Goal: Task Accomplishment & Management: Complete application form

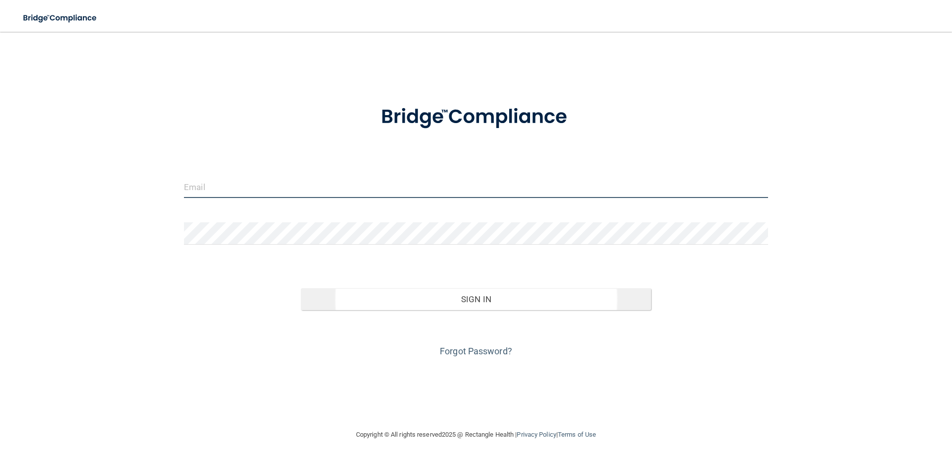
type input "[EMAIL_ADDRESS][DOMAIN_NAME]"
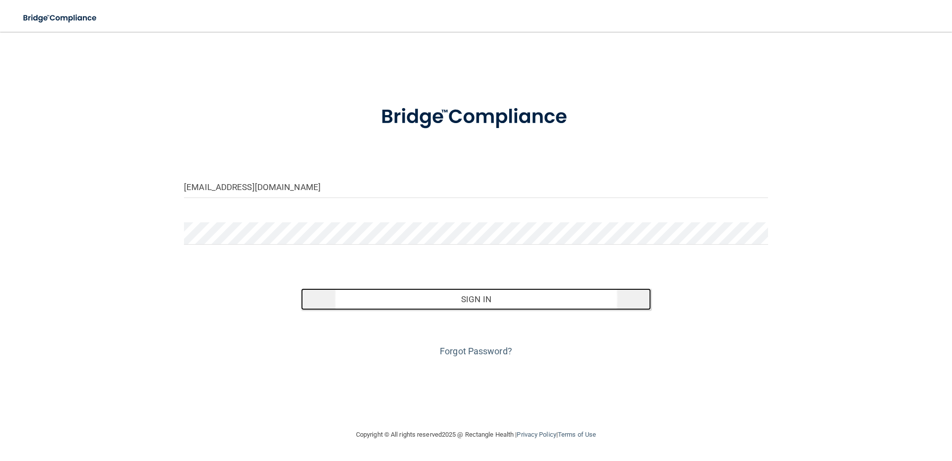
click at [498, 300] on button "Sign In" at bounding box center [476, 299] width 351 height 22
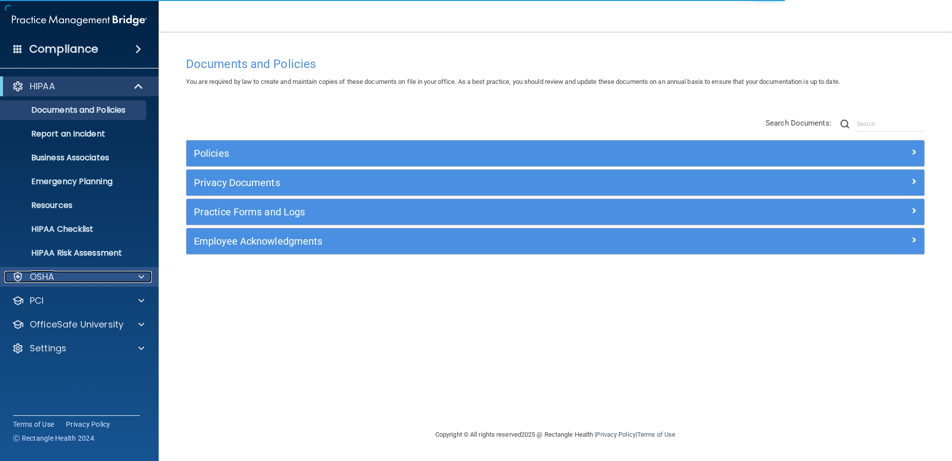
click at [144, 278] on span at bounding box center [141, 277] width 6 height 12
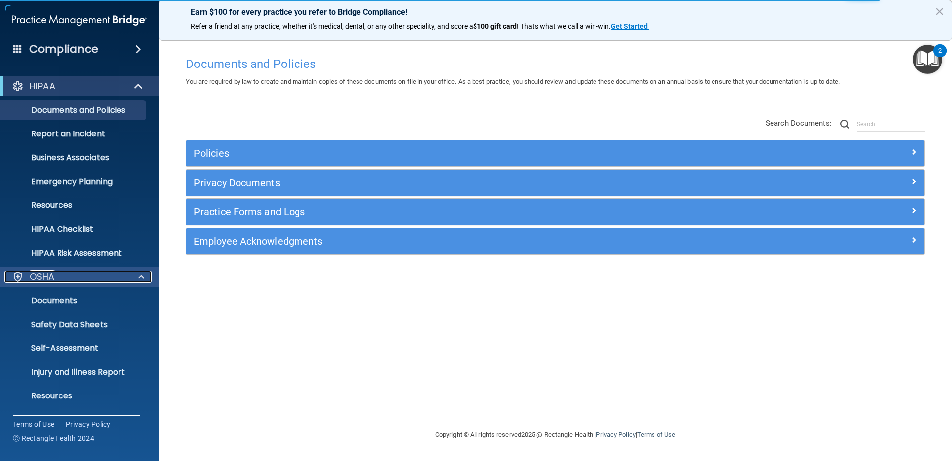
click at [144, 278] on span at bounding box center [141, 277] width 6 height 12
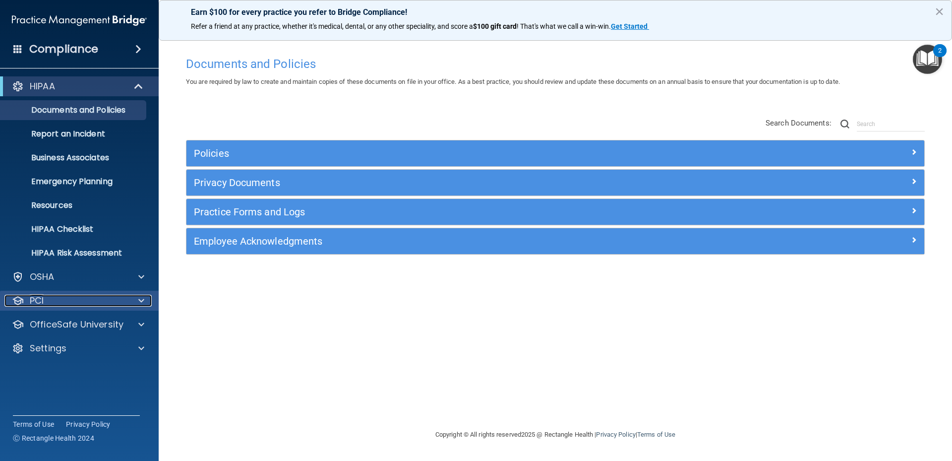
click at [142, 301] on span at bounding box center [141, 301] width 6 height 12
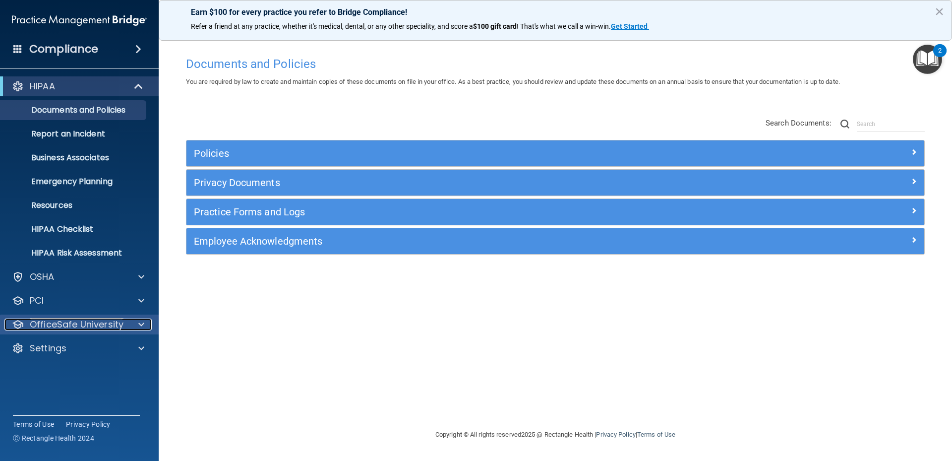
click at [137, 322] on div at bounding box center [139, 324] width 25 height 12
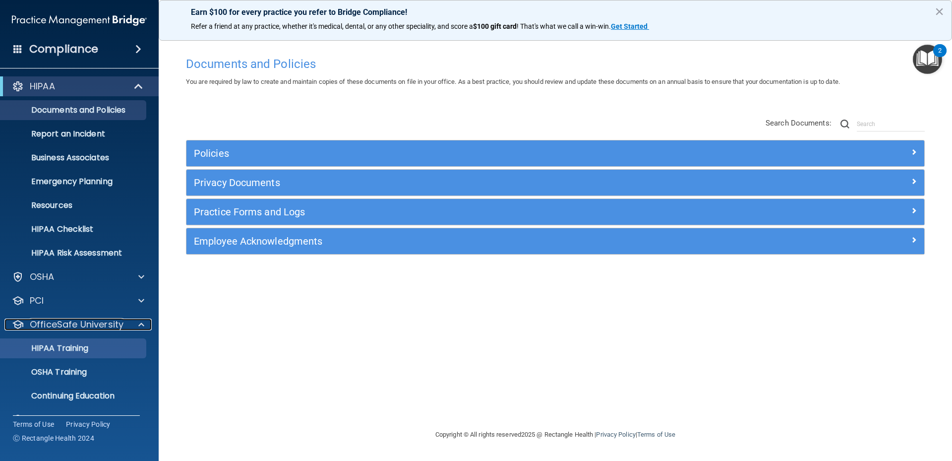
scroll to position [22, 0]
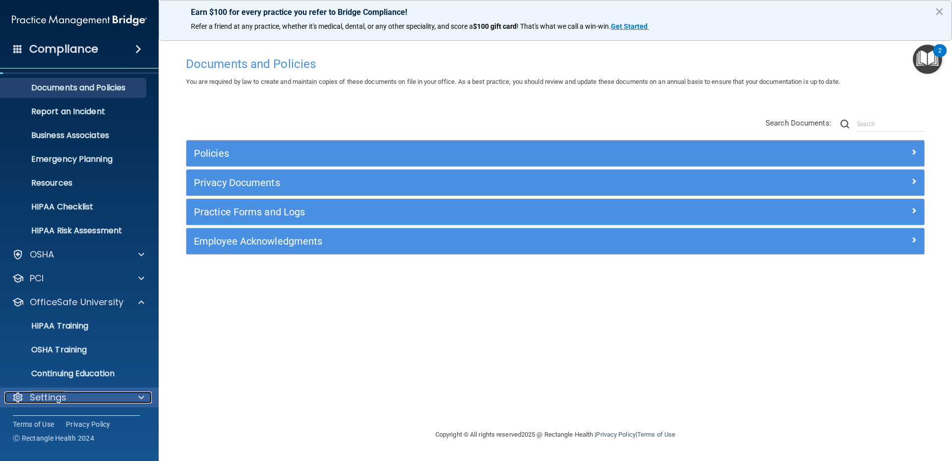
click at [135, 394] on div at bounding box center [139, 397] width 25 height 12
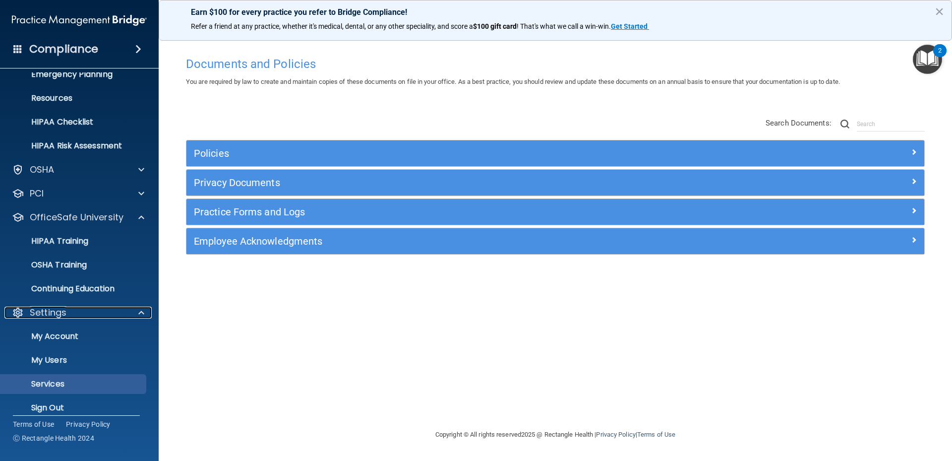
scroll to position [118, 0]
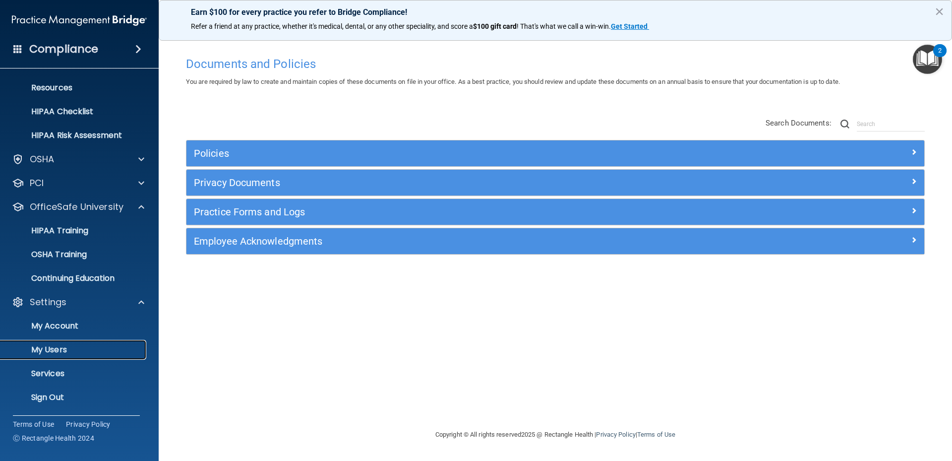
click at [106, 348] on p "My Users" at bounding box center [73, 350] width 135 height 10
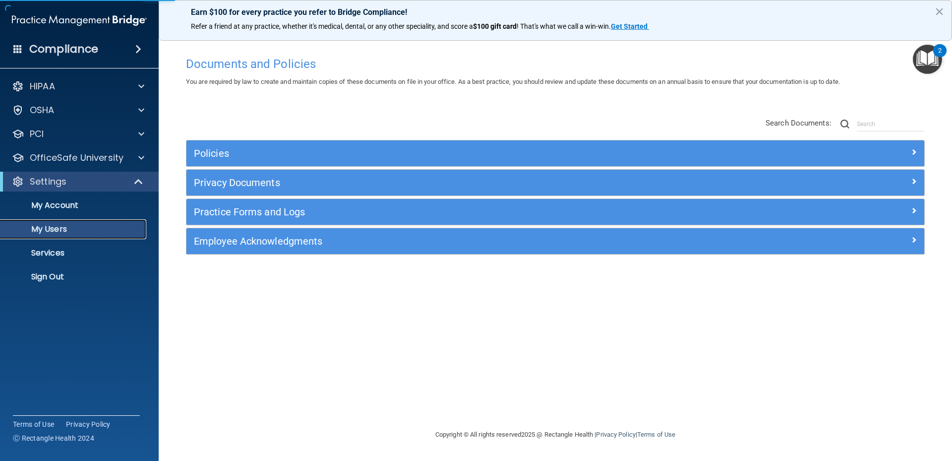
select select "20"
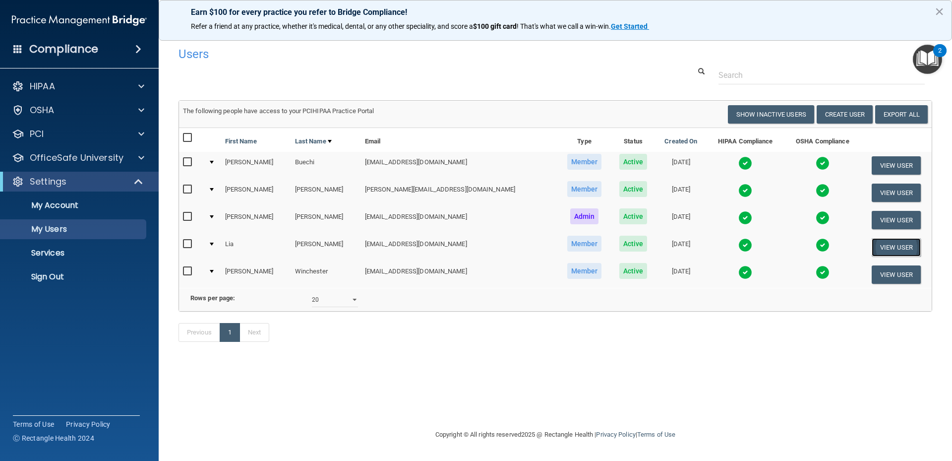
click at [888, 245] on button "View User" at bounding box center [896, 247] width 49 height 18
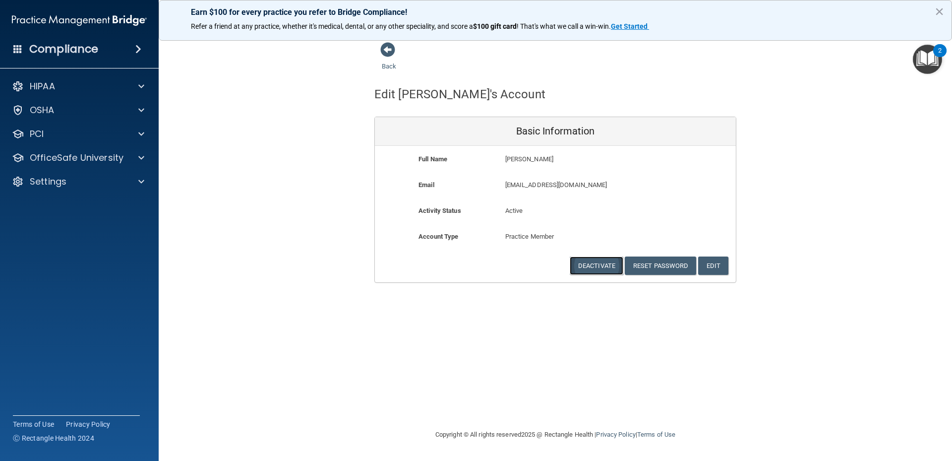
click at [598, 262] on button "Deactivate" at bounding box center [597, 265] width 54 height 18
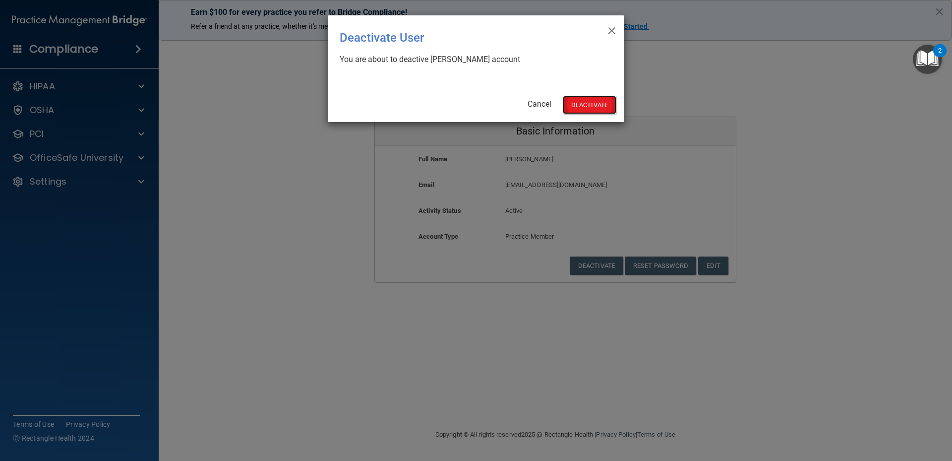
click at [585, 107] on button "Deactivate" at bounding box center [590, 105] width 54 height 18
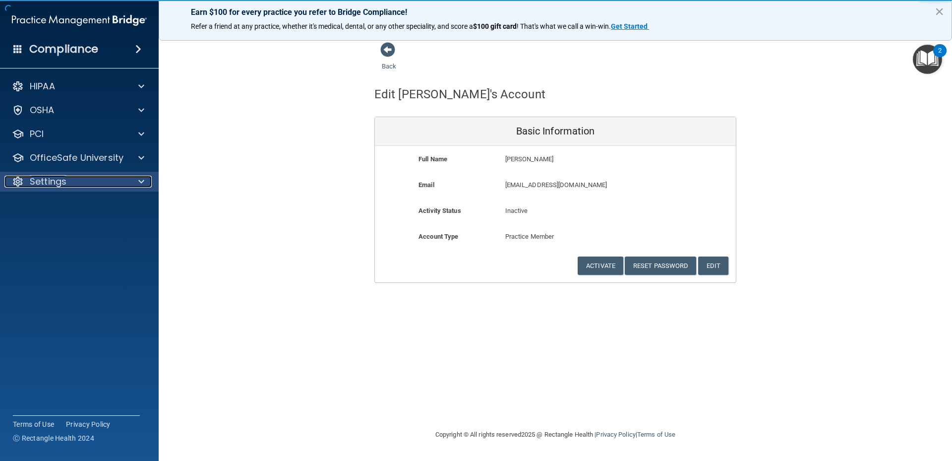
click at [140, 176] on span at bounding box center [141, 182] width 6 height 12
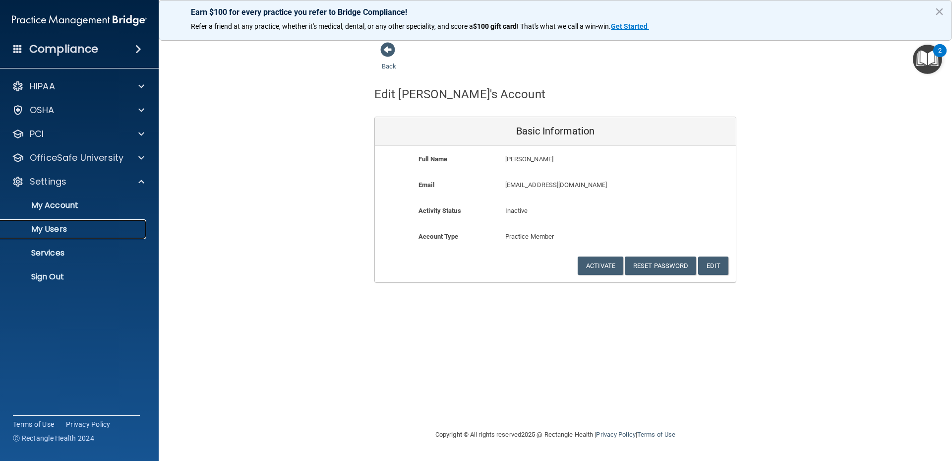
click at [103, 220] on link "My Users" at bounding box center [68, 229] width 156 height 20
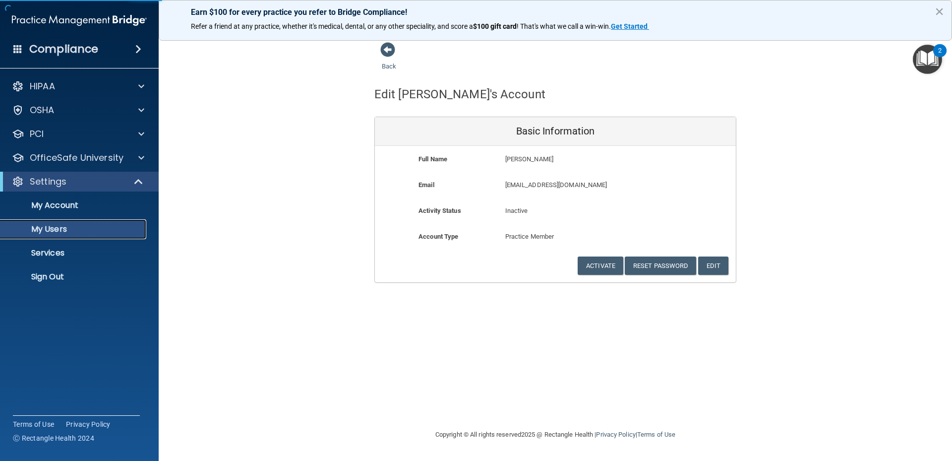
select select "20"
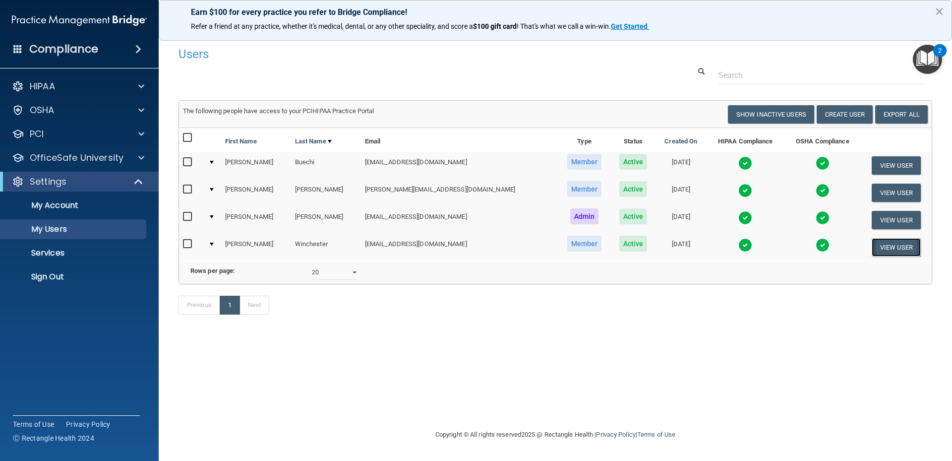
click at [899, 245] on button "View User" at bounding box center [896, 247] width 49 height 18
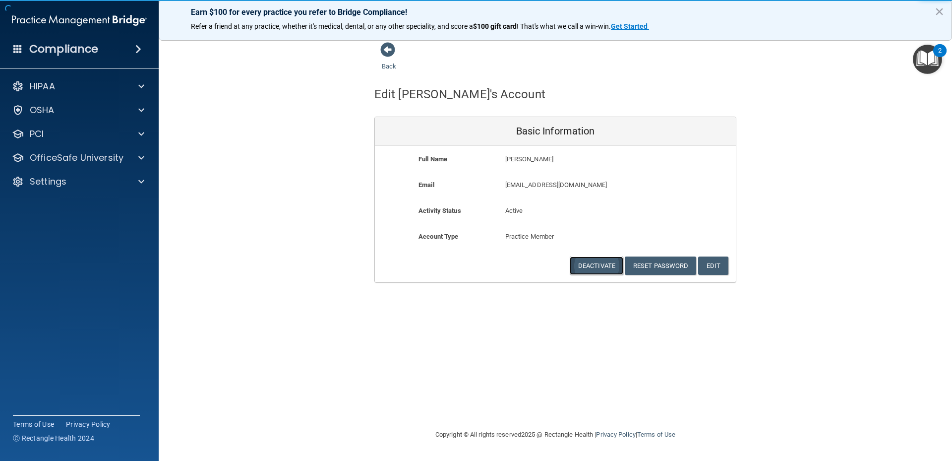
click at [591, 260] on button "Deactivate" at bounding box center [597, 265] width 54 height 18
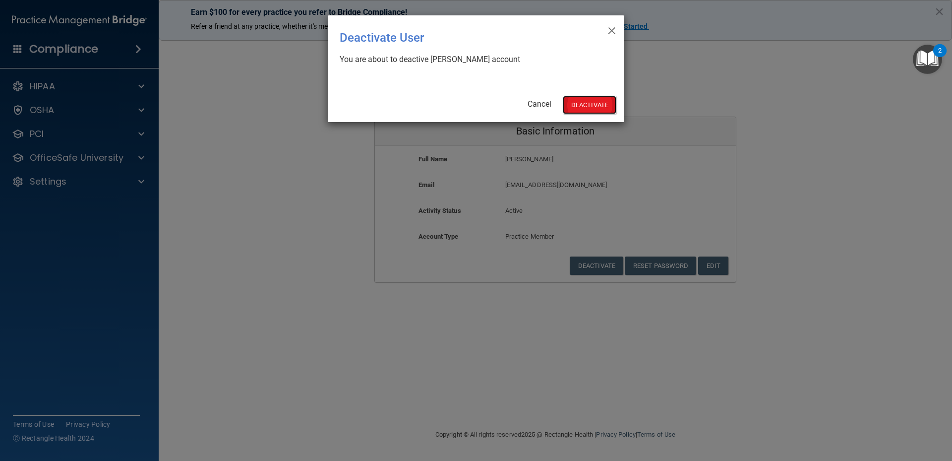
click at [577, 102] on button "Deactivate" at bounding box center [590, 105] width 54 height 18
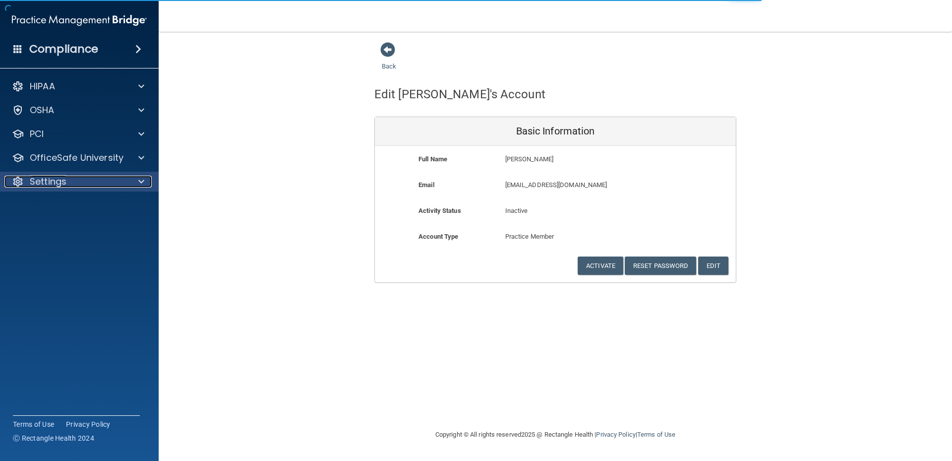
click at [142, 179] on span at bounding box center [141, 182] width 6 height 12
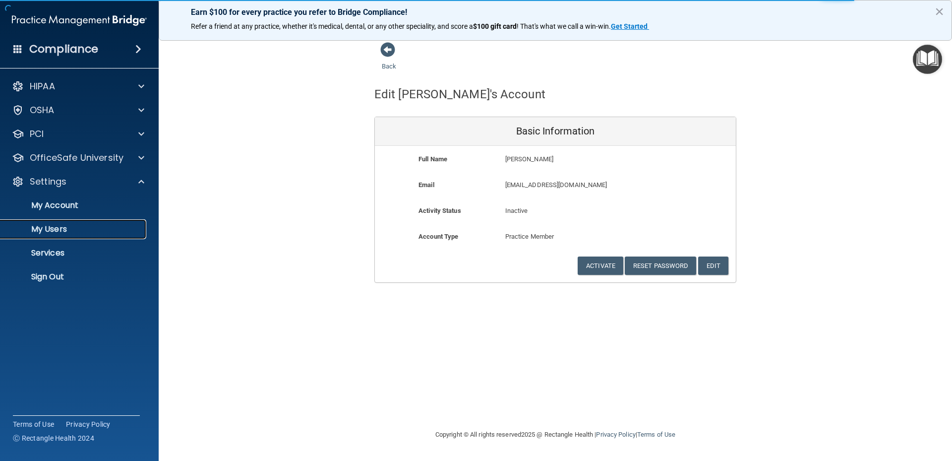
click at [98, 230] on p "My Users" at bounding box center [73, 229] width 135 height 10
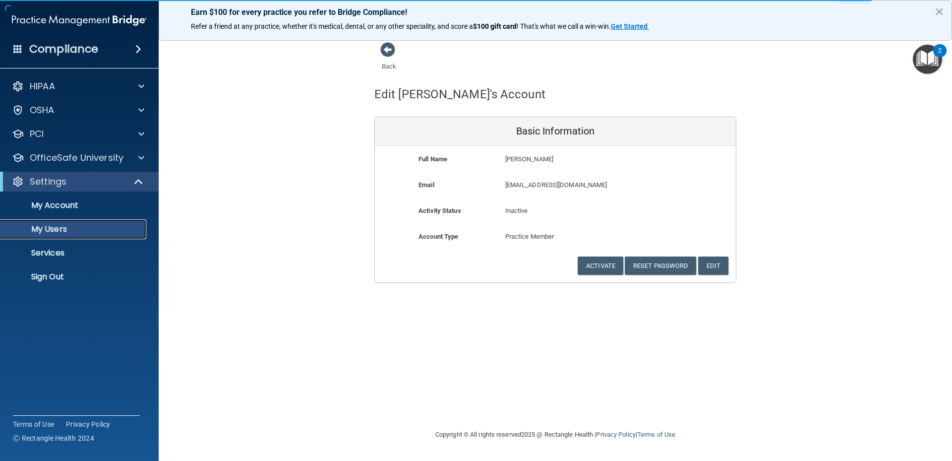
select select "20"
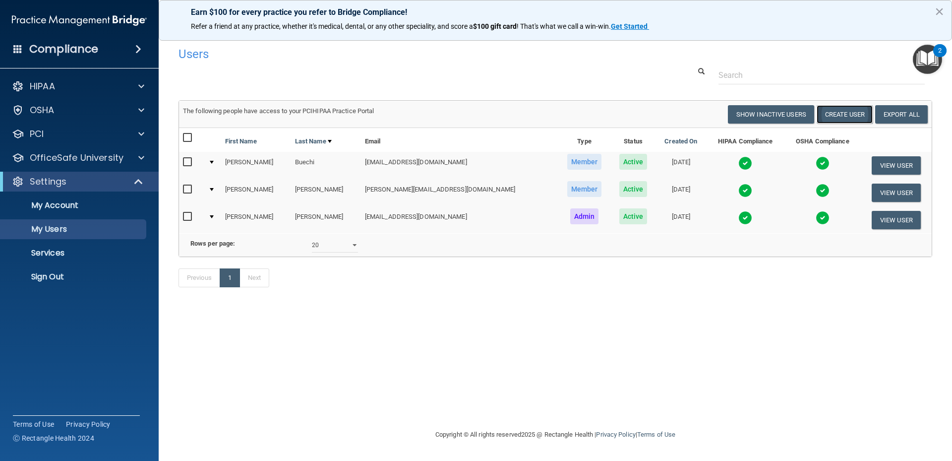
click at [846, 116] on button "Create User" at bounding box center [845, 114] width 56 height 18
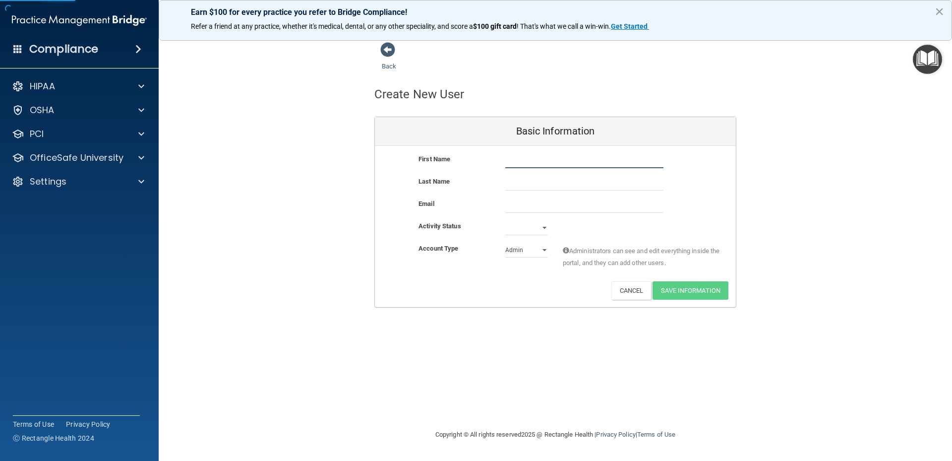
click at [546, 165] on input "text" at bounding box center [584, 160] width 158 height 15
type input "Jana"
type input "Murre"
click at [528, 207] on input "email" at bounding box center [584, 205] width 158 height 15
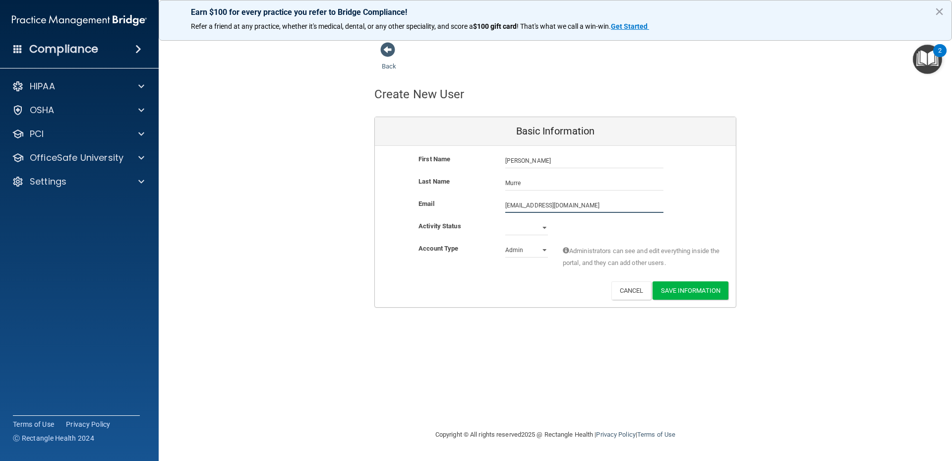
click at [555, 204] on input "janamurrell@gmai.com" at bounding box center [584, 205] width 158 height 15
type input "janamurrell@gmail.com"
click at [530, 230] on select "Active Inactive" at bounding box center [526, 227] width 43 height 15
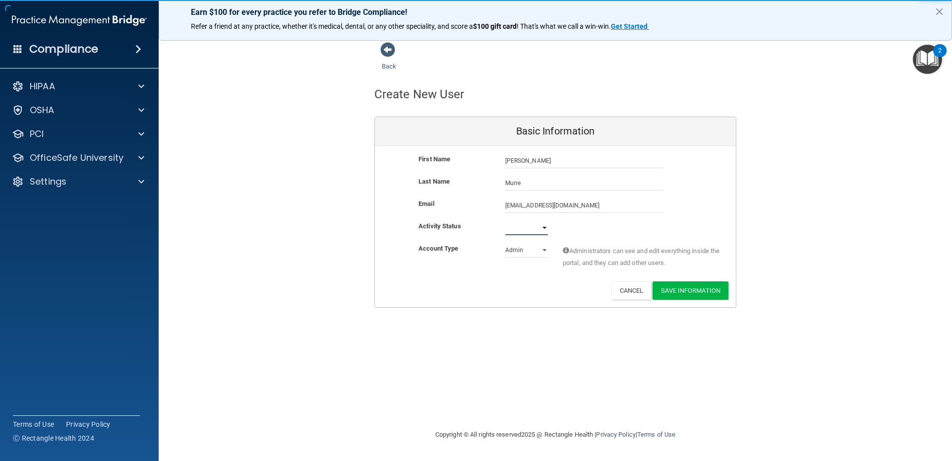
select select "active"
click at [505, 220] on select "Active Inactive" at bounding box center [526, 227] width 43 height 15
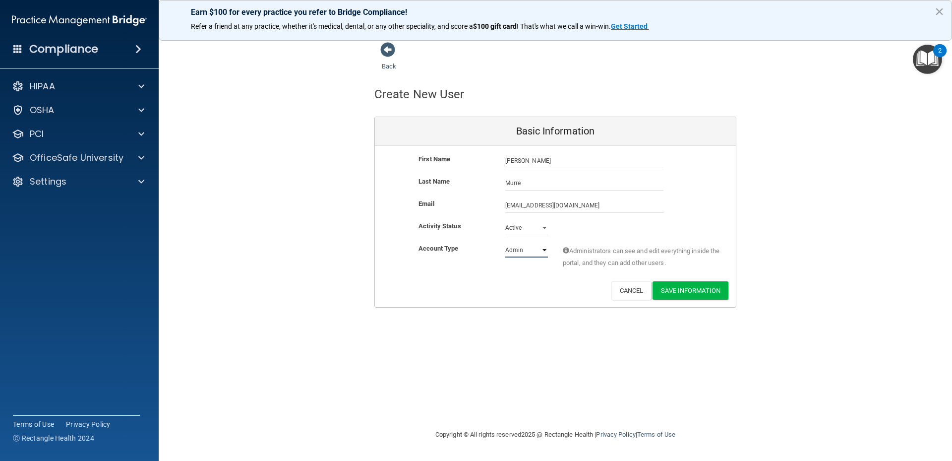
click at [524, 250] on select "Admin Member" at bounding box center [526, 249] width 43 height 15
select select "practice_member"
click at [505, 242] on select "Admin Member" at bounding box center [526, 249] width 43 height 15
click at [683, 290] on button "Save Information" at bounding box center [691, 290] width 76 height 18
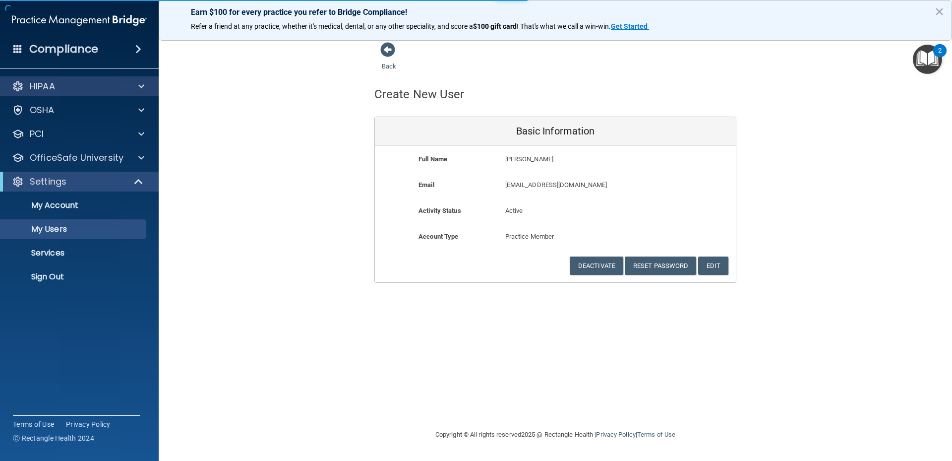
select select "20"
